Goal: Information Seeking & Learning: Learn about a topic

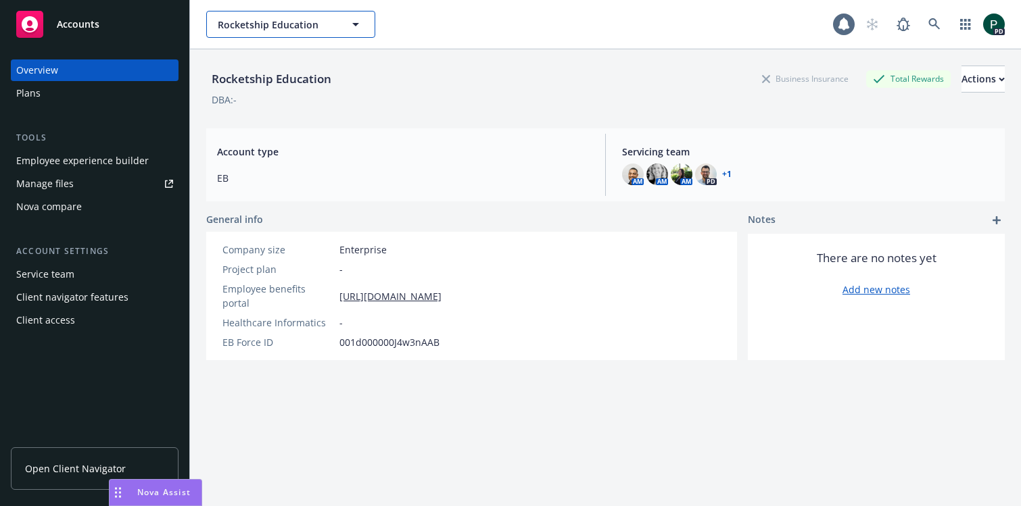
click at [293, 26] on span "Rocketship Education" at bounding box center [276, 25] width 117 height 14
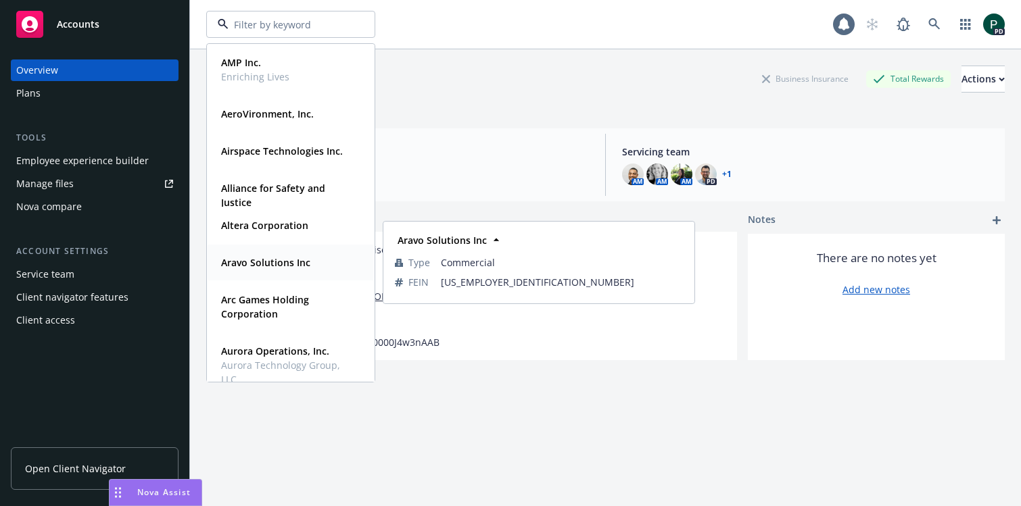
click at [281, 264] on strong "Aravo Solutions Inc" at bounding box center [265, 262] width 89 height 13
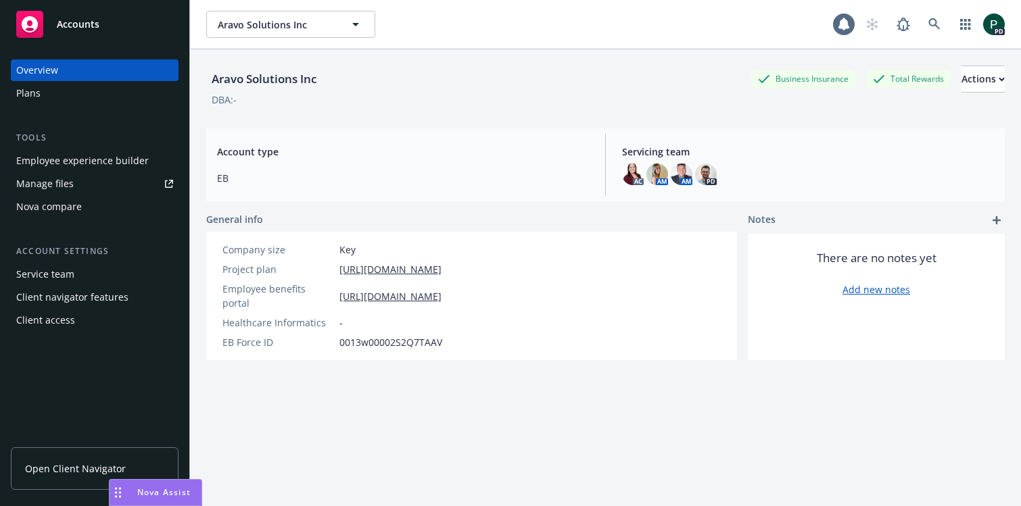
scroll to position [0, 1]
click at [441, 292] on link "https://app.newfront.com/employee/fc6a14d8-142a-40e2-be5d-c7a769d0c773/overview" at bounding box center [390, 296] width 102 height 14
click at [272, 22] on span "Aravo Solutions Inc" at bounding box center [276, 25] width 117 height 14
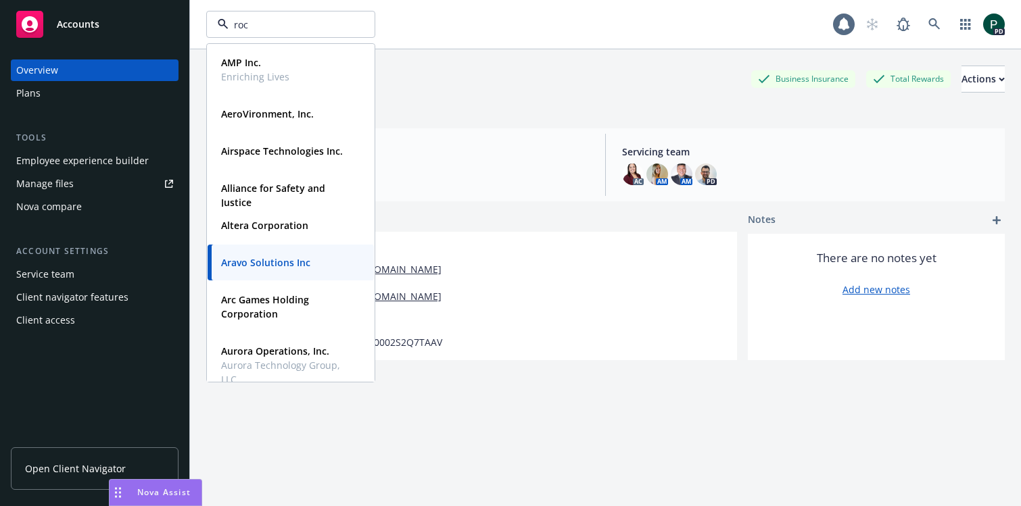
type input "rock"
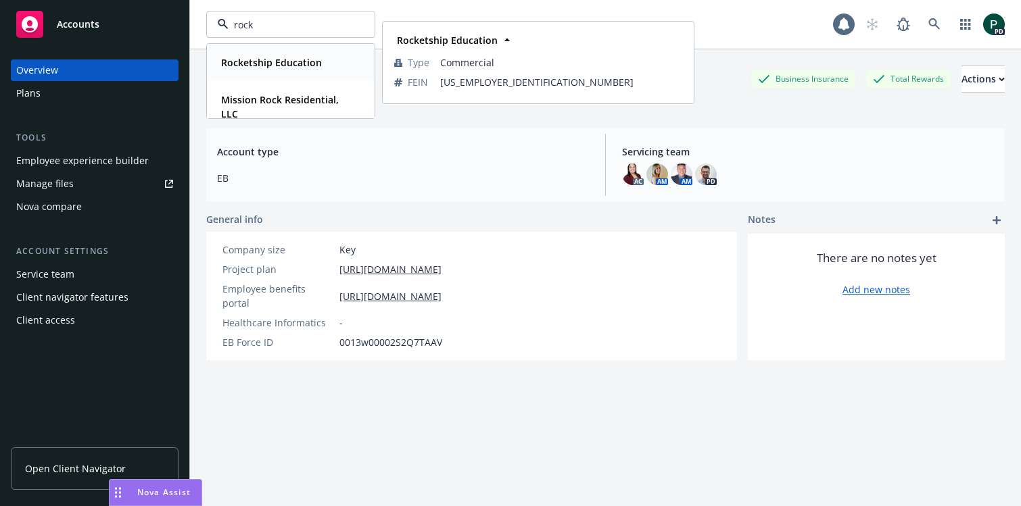
click at [276, 64] on strong "Rocketship Education" at bounding box center [271, 62] width 101 height 13
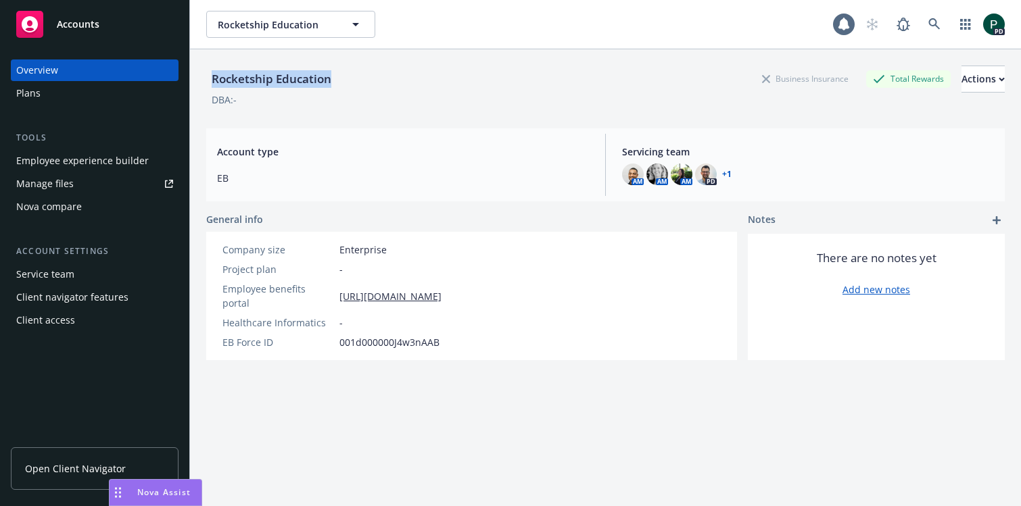
drag, startPoint x: 303, startPoint y: 85, endPoint x: 201, endPoint y: 80, distance: 101.5
click at [201, 80] on div "Rocketship Education Business Insurance Total Rewards Actions DBA: - Account ty…" at bounding box center [605, 302] width 831 height 506
copy div "Rocketship Education"
copy link "https://app.strivebenefits.com/rocketship"
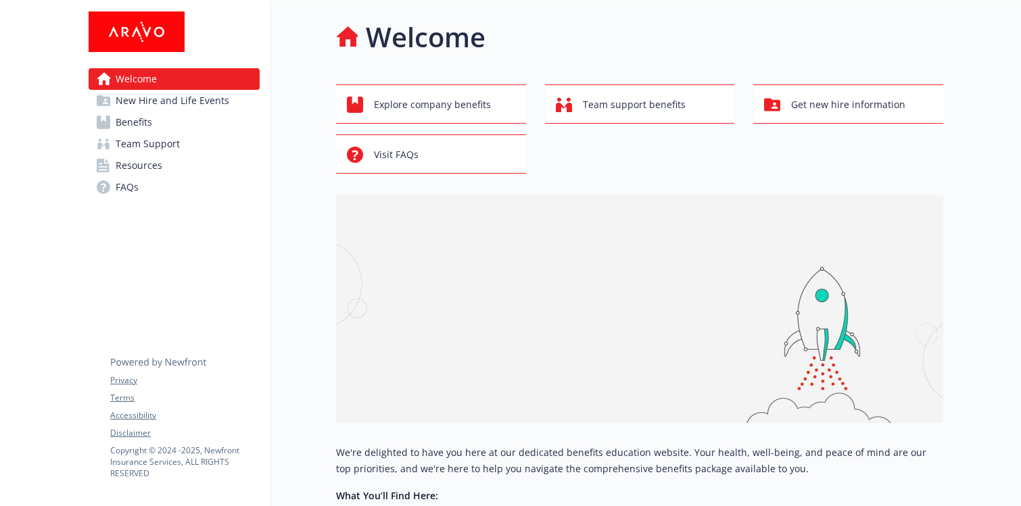
click at [203, 101] on span "New Hire and Life Events" at bounding box center [173, 101] width 114 height 22
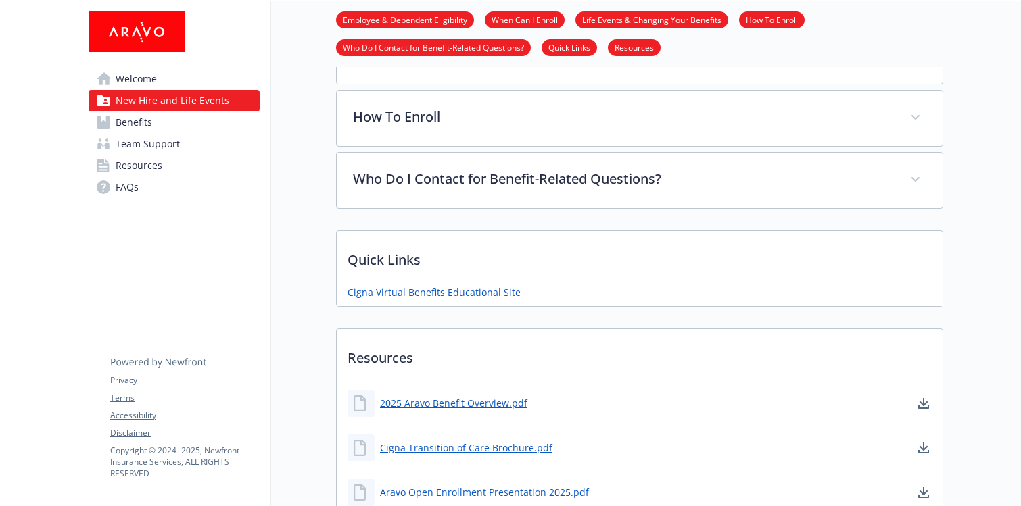
scroll to position [743, 0]
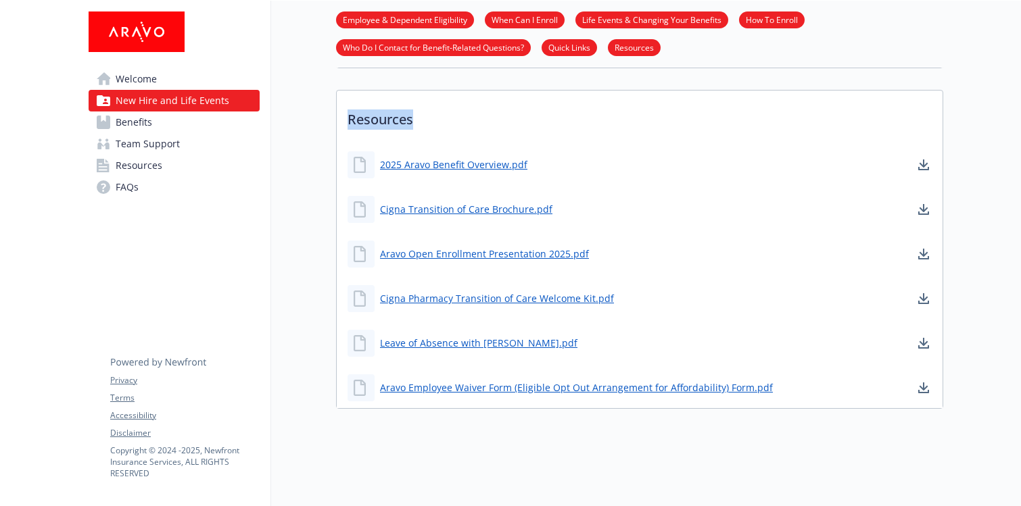
drag, startPoint x: 389, startPoint y: 121, endPoint x: 366, endPoint y: 126, distance: 23.6
click at [349, 122] on p "Resources" at bounding box center [640, 116] width 606 height 50
click at [139, 126] on span "Benefits" at bounding box center [134, 123] width 37 height 22
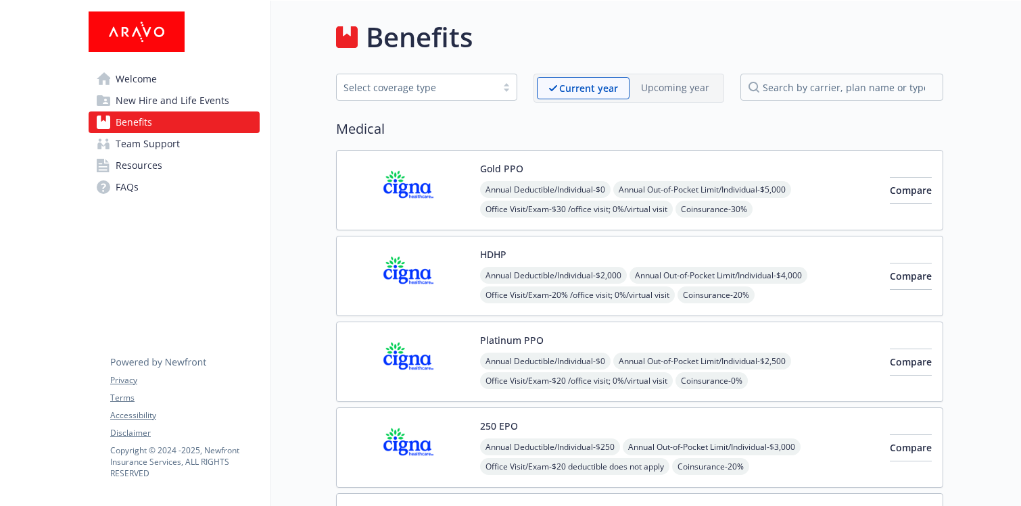
click at [651, 165] on div "Gold PPO Annual Deductible/Individual - $0 Annual Out-of-Pocket Limit/Individua…" at bounding box center [679, 190] width 399 height 57
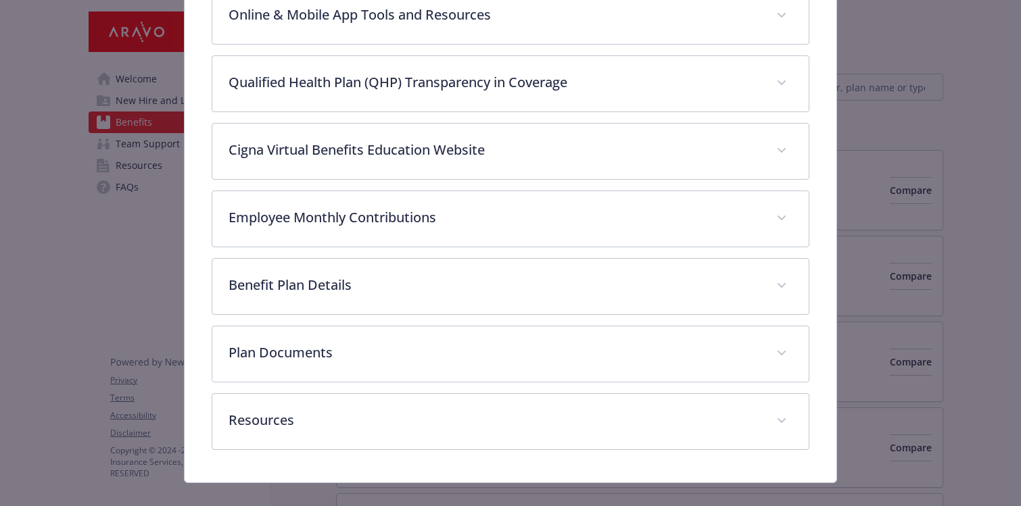
scroll to position [593, 0]
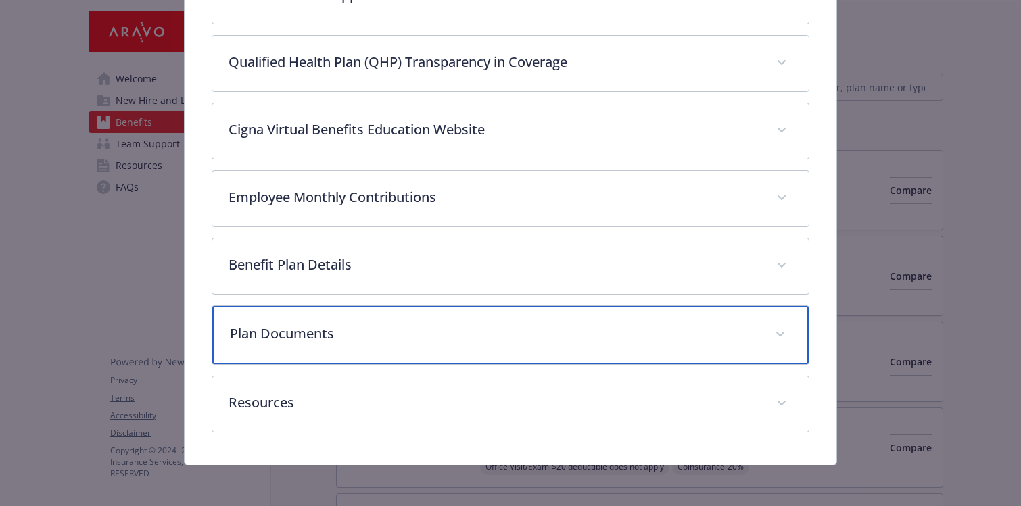
click at [445, 329] on p "Plan Documents" at bounding box center [494, 334] width 529 height 20
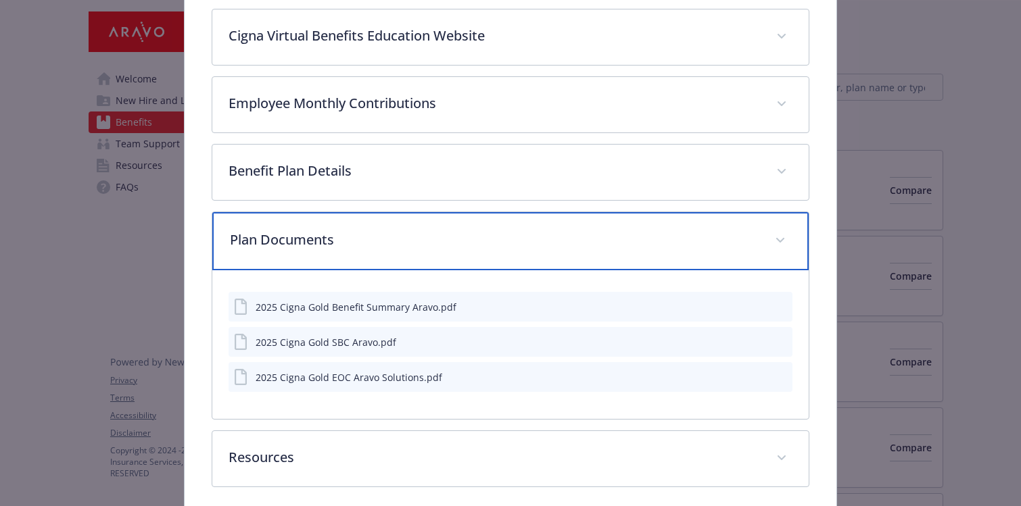
scroll to position [744, 0]
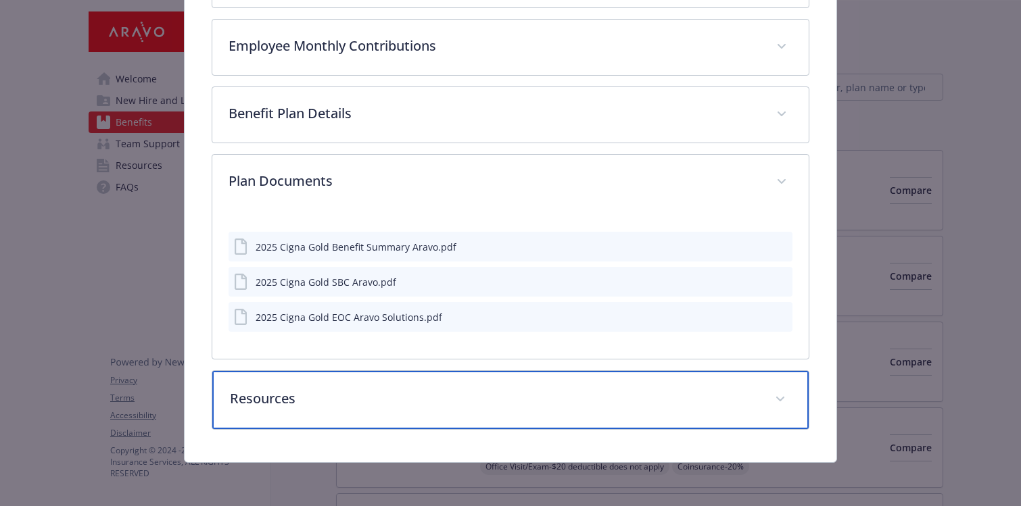
click at [328, 405] on p "Resources" at bounding box center [494, 399] width 529 height 20
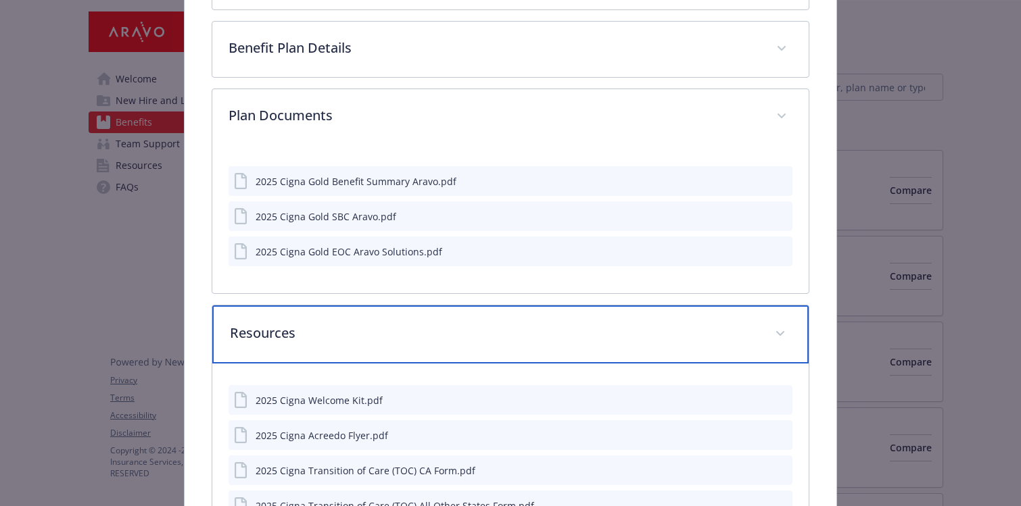
click at [285, 328] on p "Resources" at bounding box center [494, 333] width 529 height 20
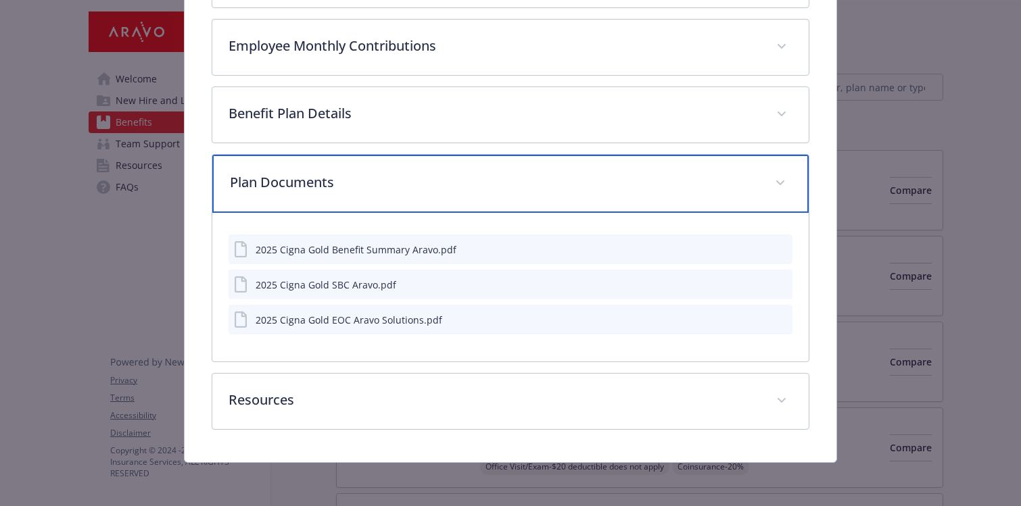
click at [354, 186] on p "Plan Documents" at bounding box center [494, 182] width 529 height 20
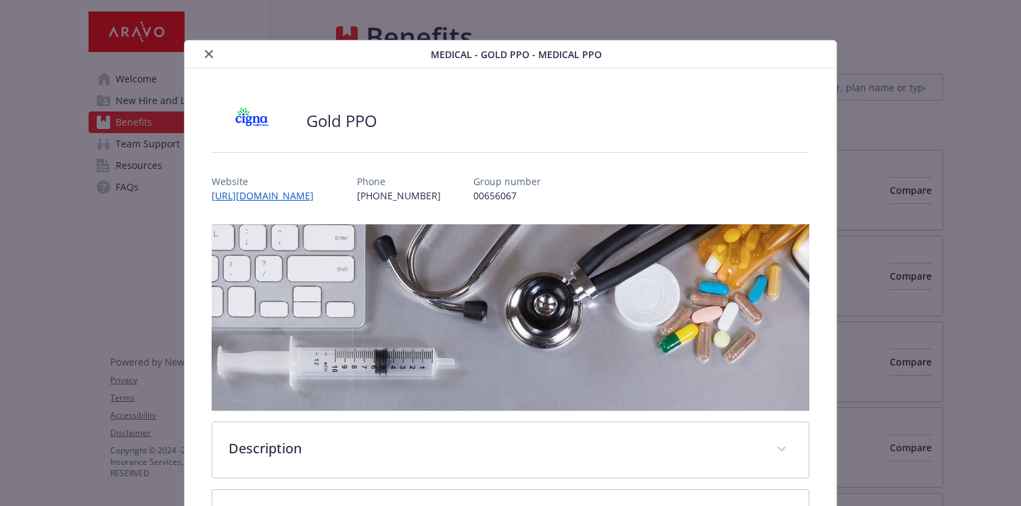
scroll to position [0, 0]
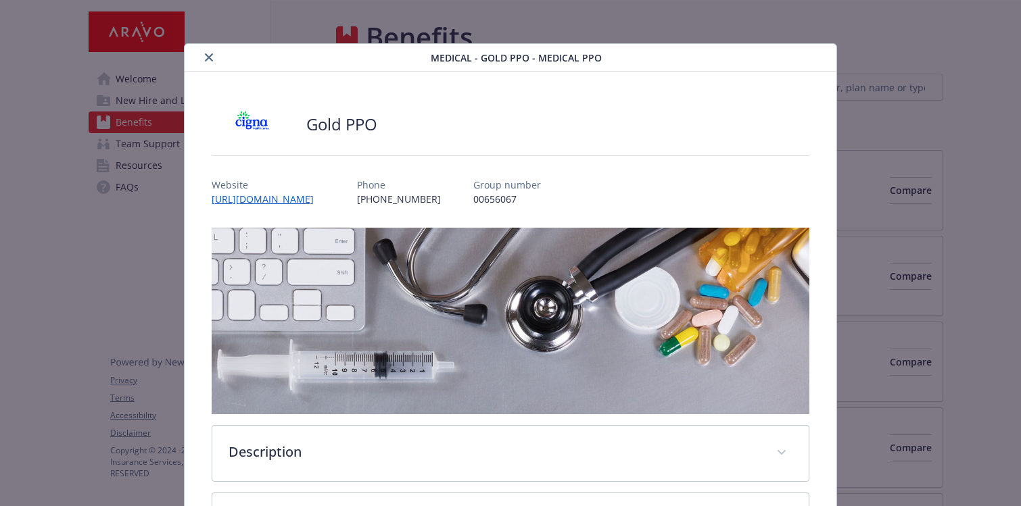
click at [206, 61] on icon "close" at bounding box center [209, 57] width 8 height 8
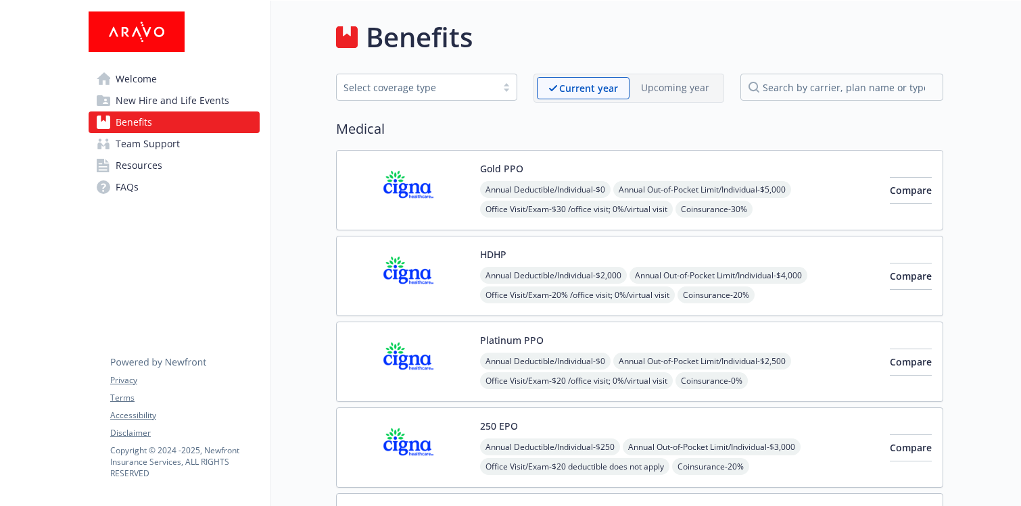
click at [205, 149] on link "Team Support" at bounding box center [174, 144] width 171 height 22
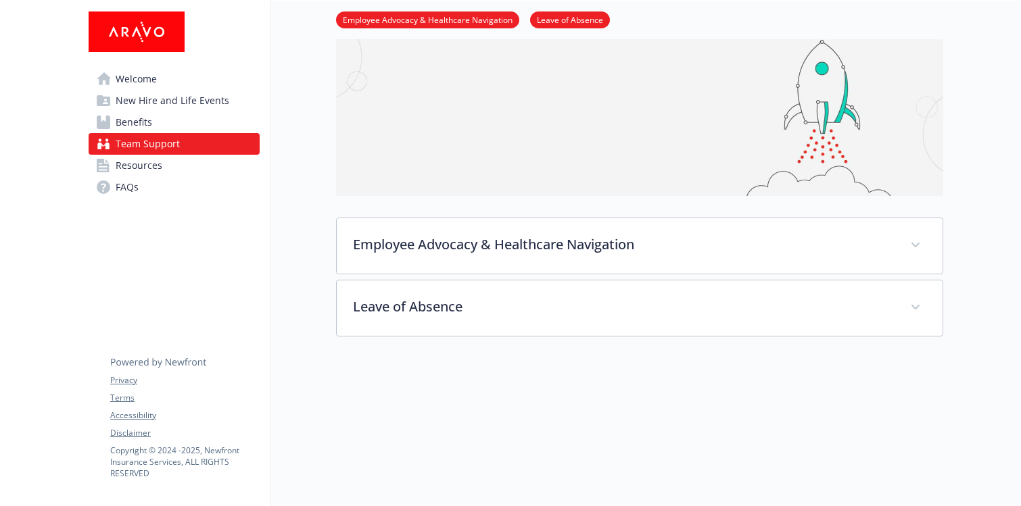
scroll to position [151, 0]
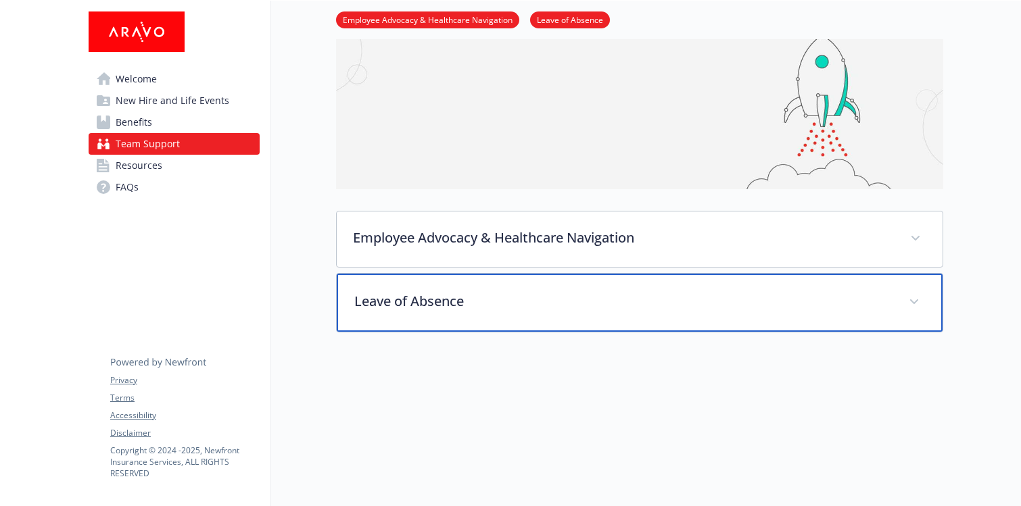
click at [449, 304] on p "Leave of Absence" at bounding box center [623, 301] width 538 height 20
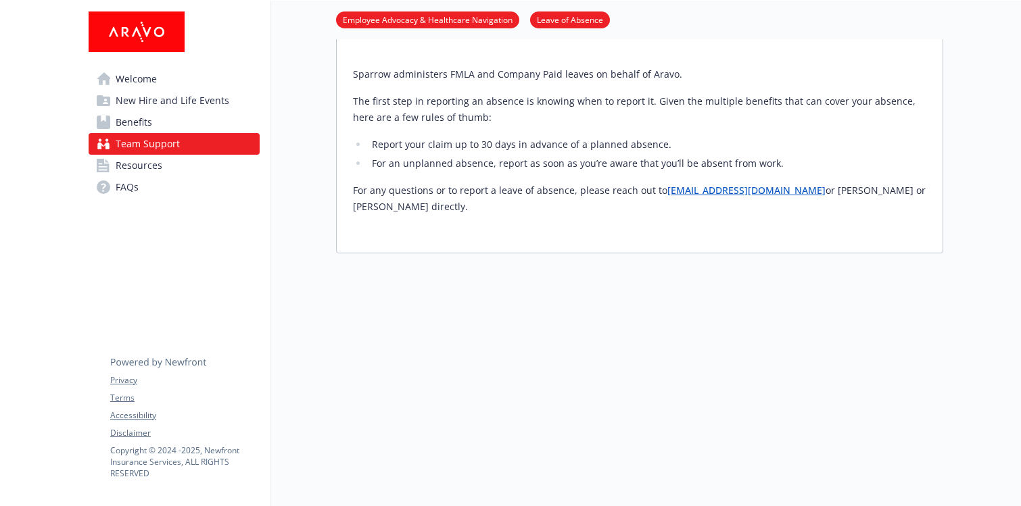
scroll to position [422, 0]
